Goal: Task Accomplishment & Management: Use online tool/utility

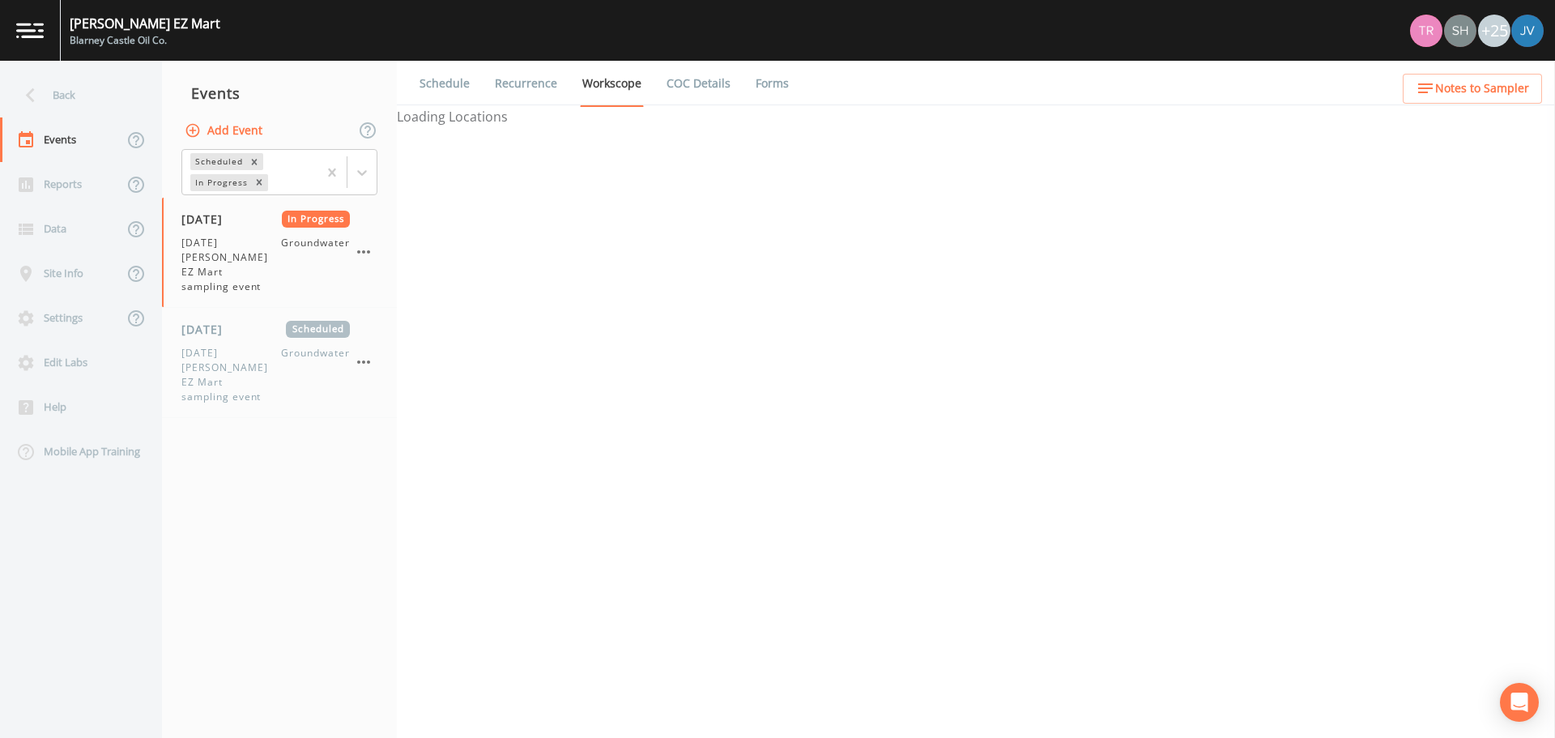
select select "0b1af911-289b-4d7b-9fdf-156f6d27a2cf"
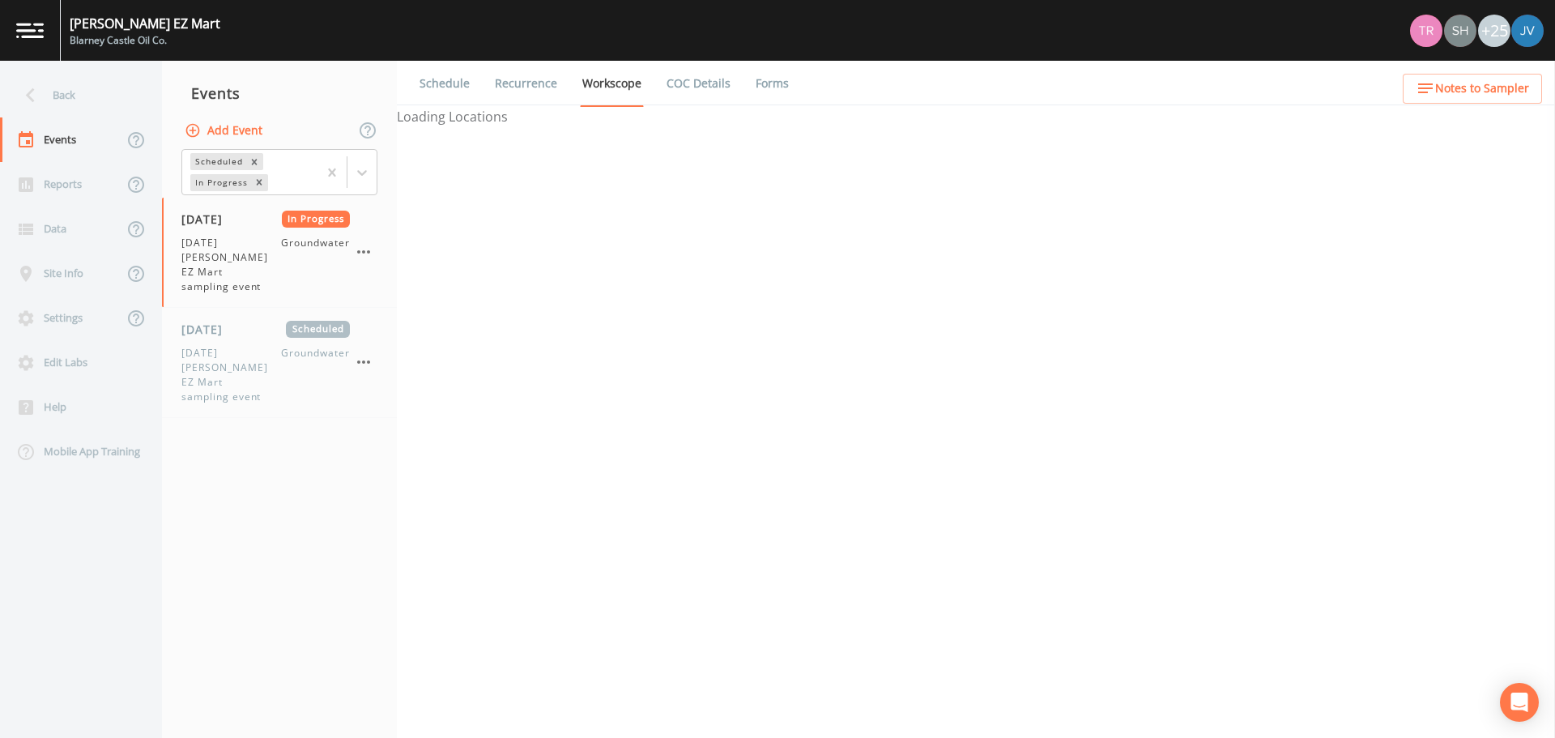
select select "0b1af911-289b-4d7b-9fdf-156f6d27a2cf"
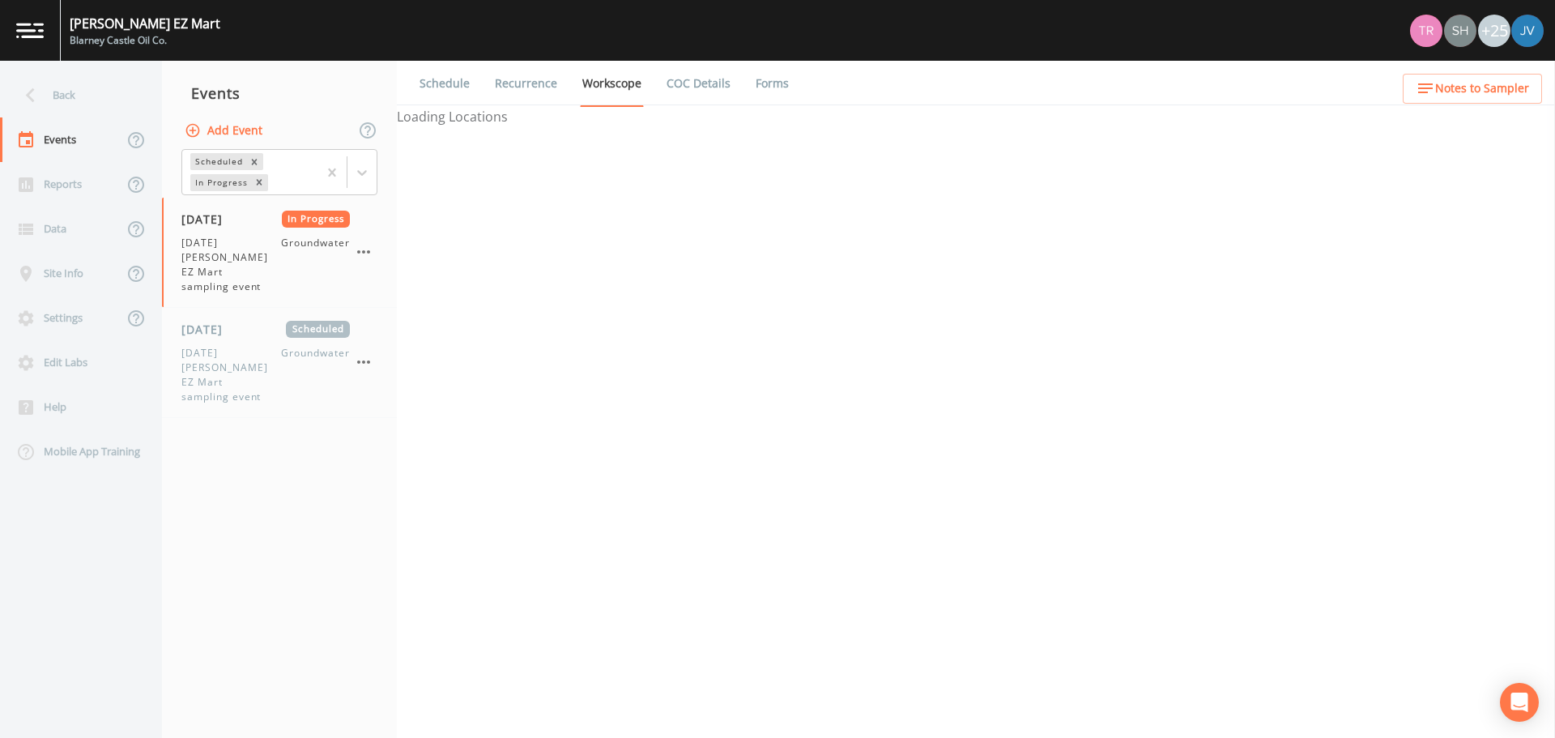
select select "0b1af911-289b-4d7b-9fdf-156f6d27a2cf"
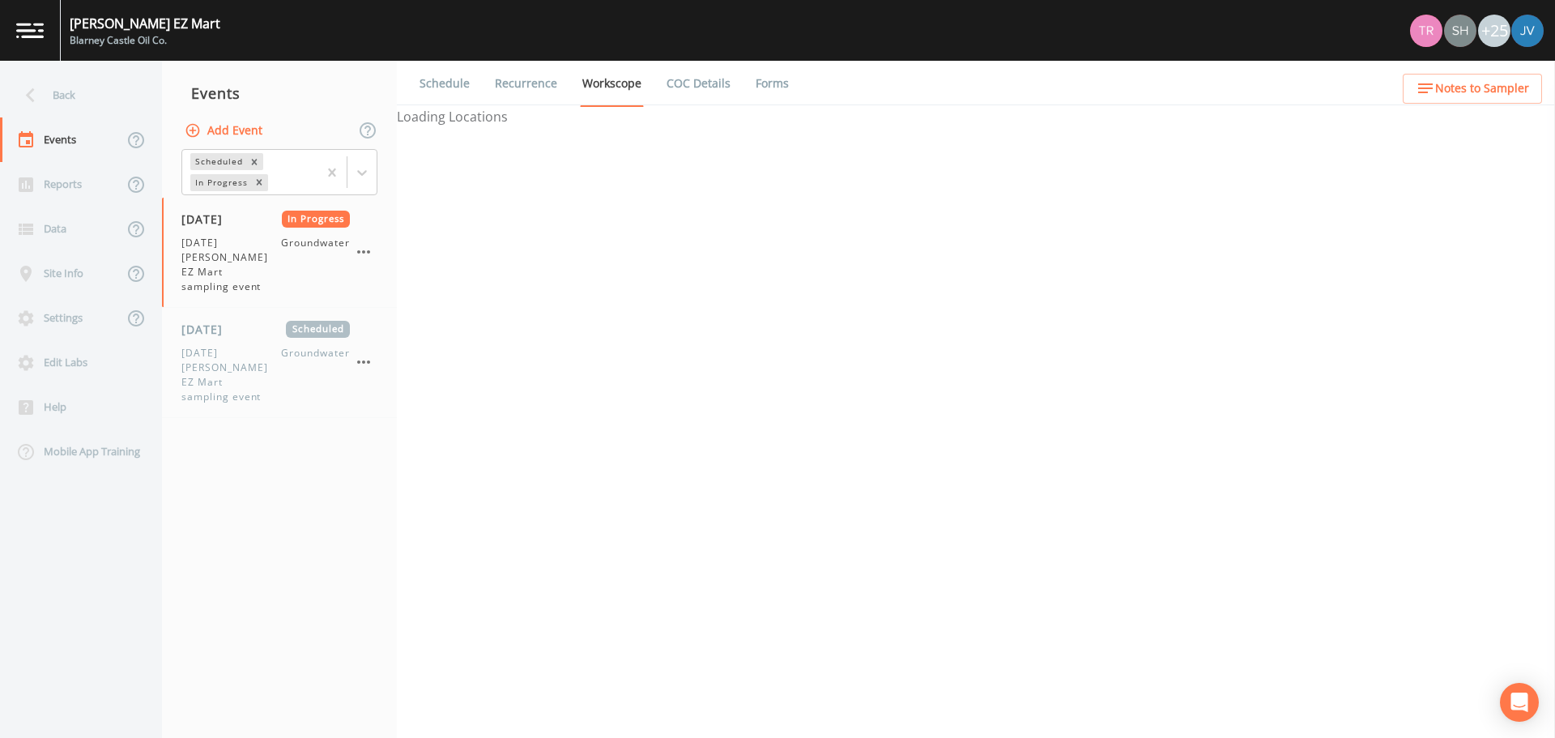
select select "0b1af911-289b-4d7b-9fdf-156f6d27a2cf"
select select "4f082be6-97a7-4f70-a81f-c26a4e896ad7"
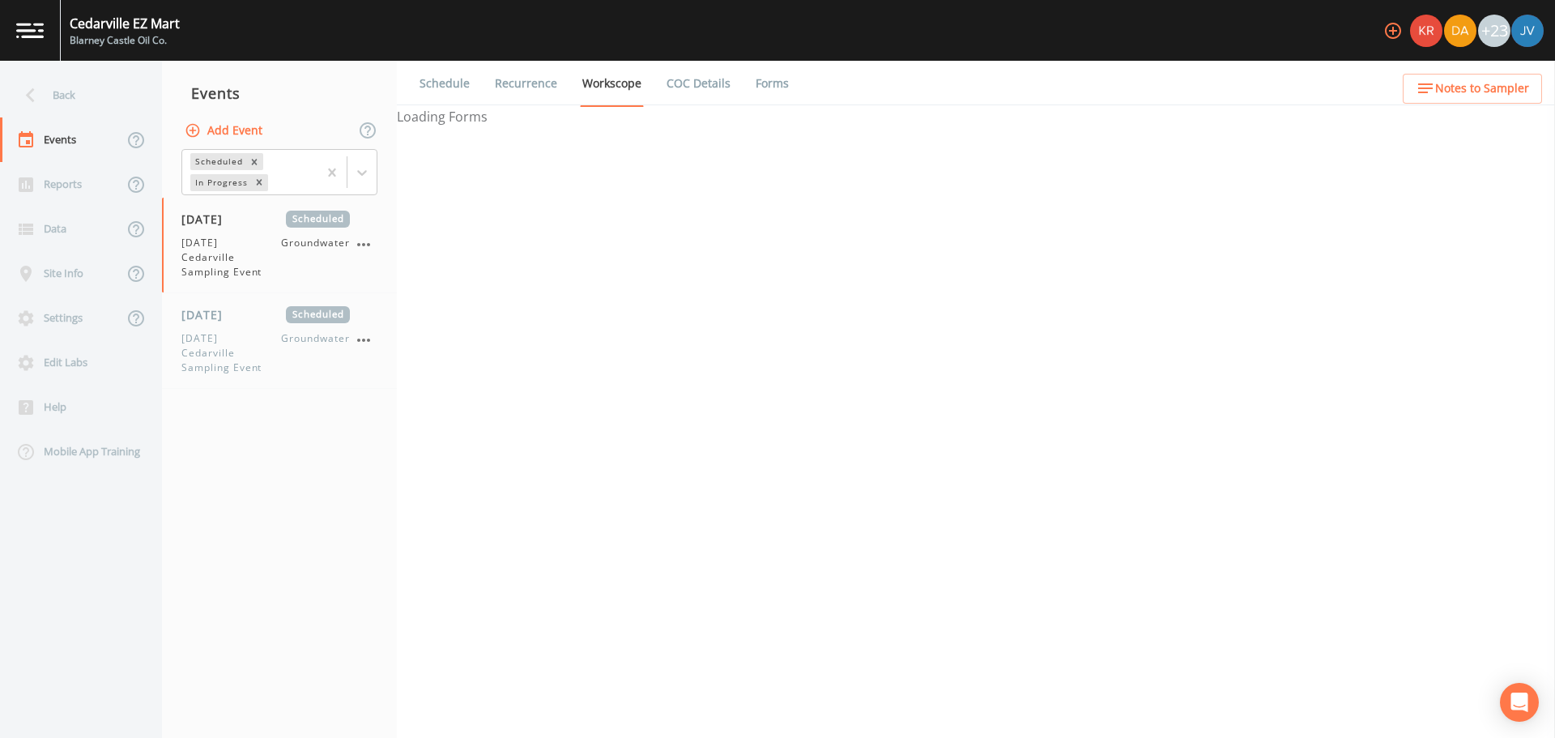
select select "4f082be6-97a7-4f70-a81f-c26a4e896ad7"
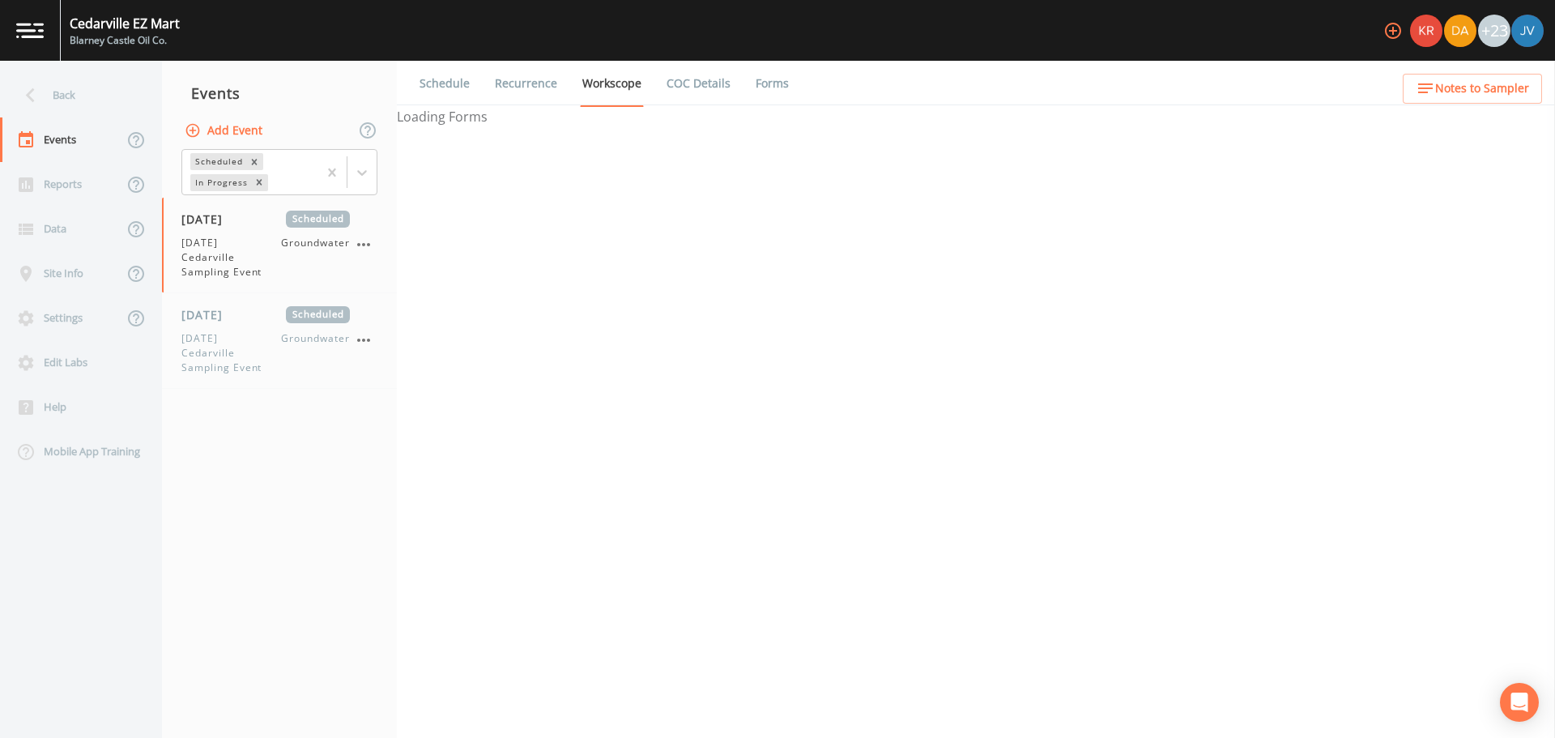
select select "4f082be6-97a7-4f70-a81f-c26a4e896ad7"
